Goal: Transaction & Acquisition: Subscribe to service/newsletter

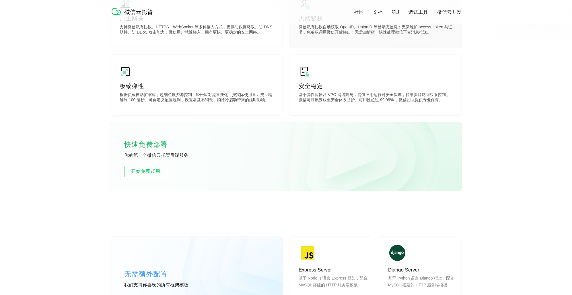
scroll to position [358, 0]
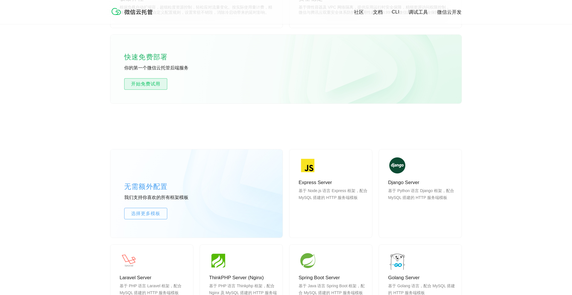
click at [159, 85] on span "开始免费试用" at bounding box center [146, 84] width 42 height 7
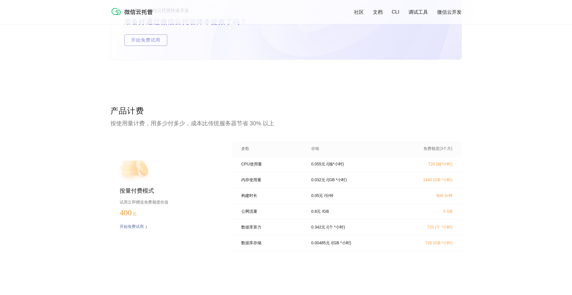
scroll to position [1094, 0]
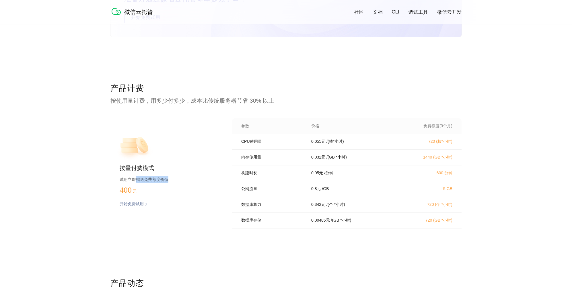
drag, startPoint x: 135, startPoint y: 180, endPoint x: 171, endPoint y: 179, distance: 35.9
click at [171, 179] on p "试用立即赠送免费额度价值" at bounding box center [167, 179] width 94 height 7
click at [151, 179] on p "试用立即赠送免费额度价值" at bounding box center [167, 179] width 94 height 7
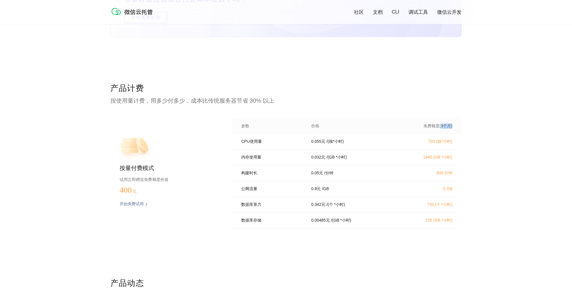
drag, startPoint x: 450, startPoint y: 127, endPoint x: 464, endPoint y: 127, distance: 13.8
click at [465, 127] on div "产品计费 按使用量计费，用多少付多少，成本比传统服务器节省 30% 以上 按量付费模式 试用立即赠送免费额度价值 400 元 开始免费试用 预估费用 参数 价…" at bounding box center [286, 180] width 572 height 195
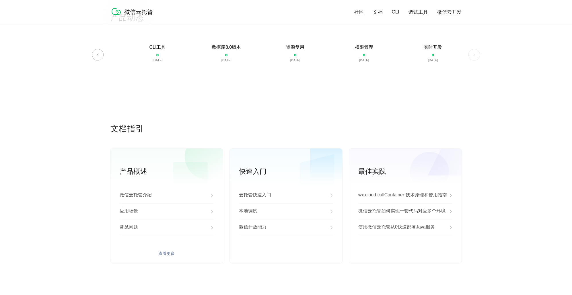
scroll to position [1390, 0]
